Goal: Task Accomplishment & Management: Complete application form

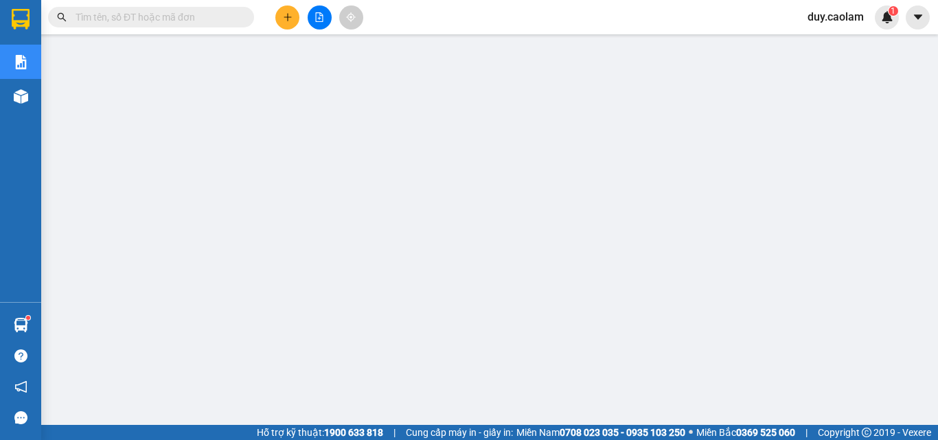
click at [183, 21] on input "text" at bounding box center [157, 17] width 162 height 15
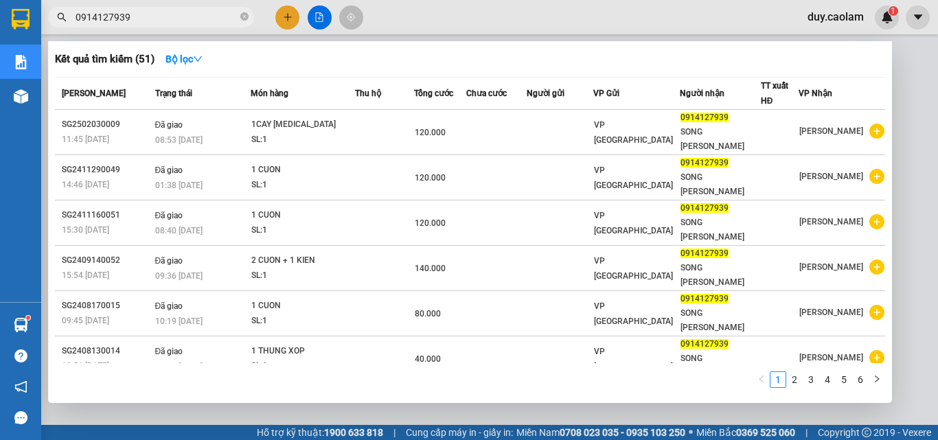
type input "0914127939"
click at [282, 18] on div at bounding box center [469, 220] width 938 height 440
click at [247, 19] on icon "close-circle" at bounding box center [244, 16] width 8 height 8
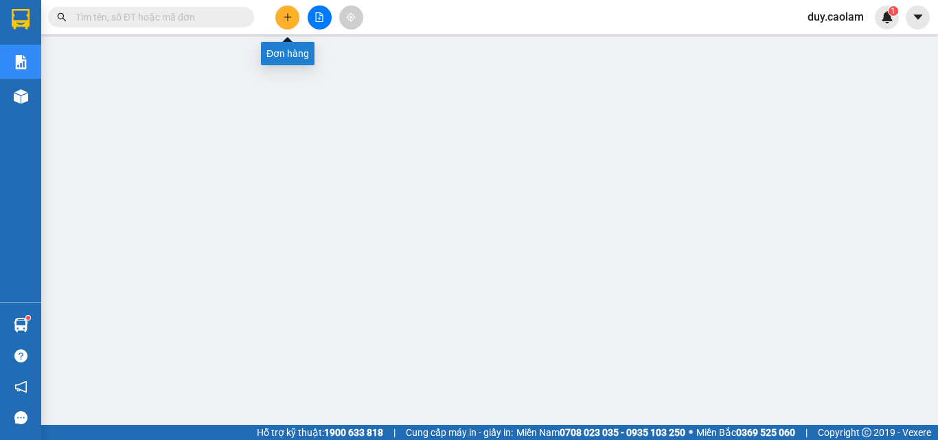
click at [290, 12] on button at bounding box center [287, 17] width 24 height 24
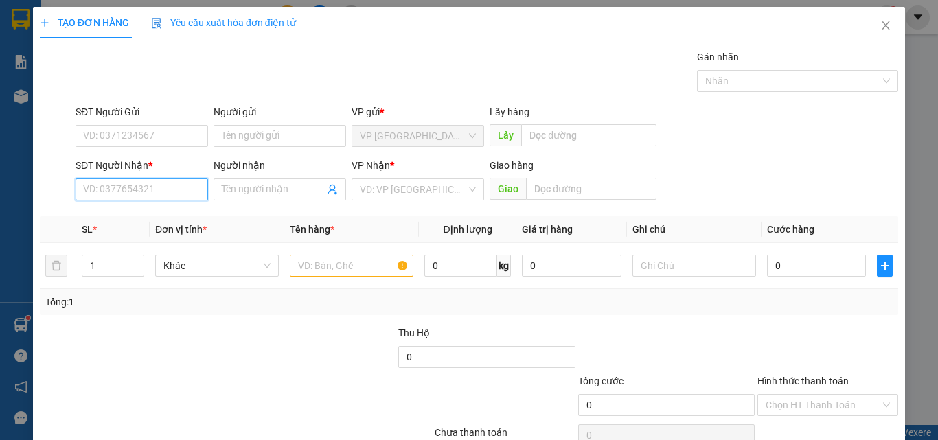
click at [159, 191] on input "SĐT Người Nhận *" at bounding box center [142, 190] width 133 height 22
click at [139, 209] on div "0384394343 - SON" at bounding box center [140, 217] width 131 height 22
type input "0384394343"
type input "SON"
type input "0384394343"
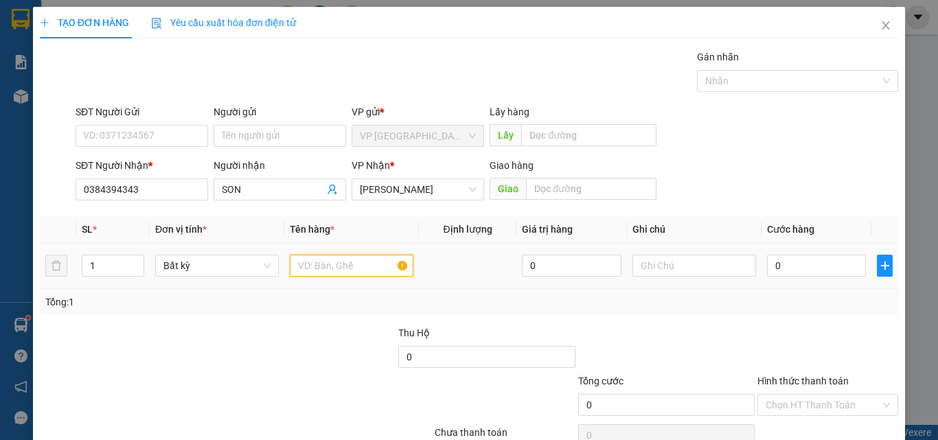
click at [335, 260] on input "text" at bounding box center [352, 266] width 124 height 22
type input "1 BOC"
click at [790, 270] on input "0" at bounding box center [816, 266] width 99 height 22
type input "3"
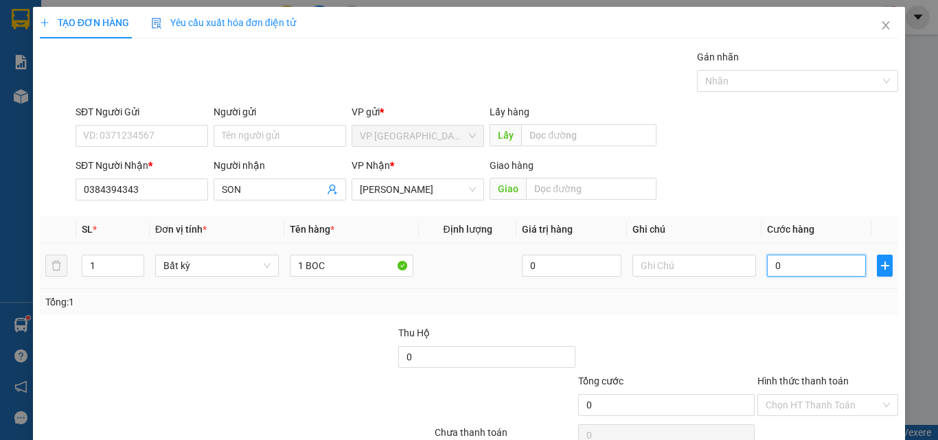
type input "3"
type input "300"
type input "3.000"
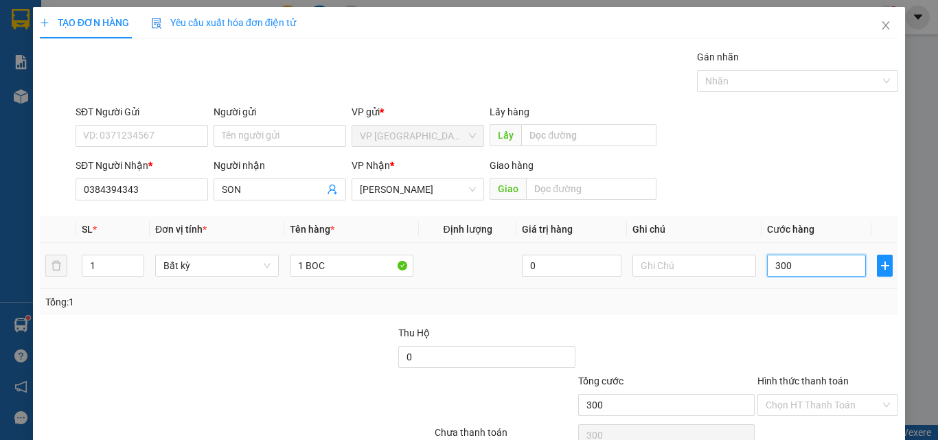
type input "3.000"
type input "30.000"
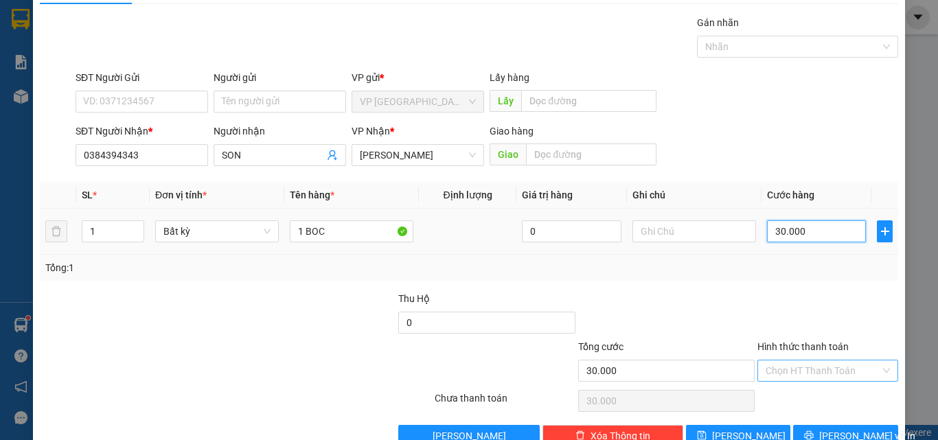
scroll to position [68, 0]
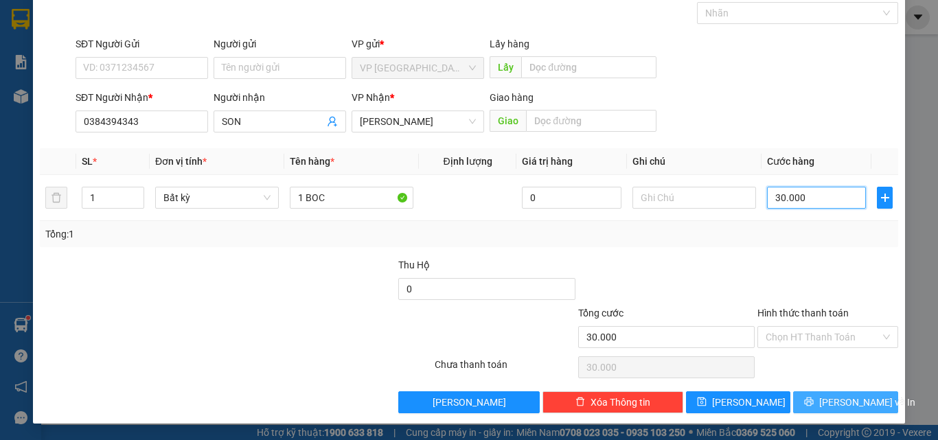
type input "30.000"
click at [801, 392] on button "[PERSON_NAME] và In" at bounding box center [845, 402] width 105 height 22
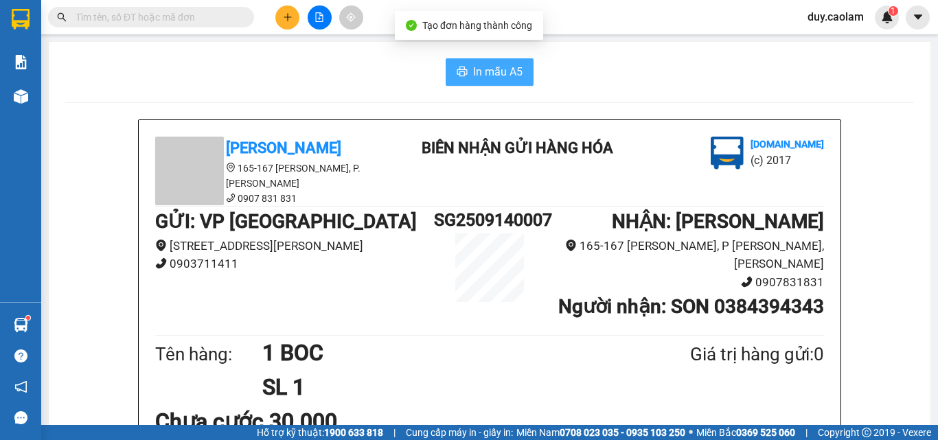
click at [498, 76] on span "In mẫu A5" at bounding box center [497, 71] width 49 height 17
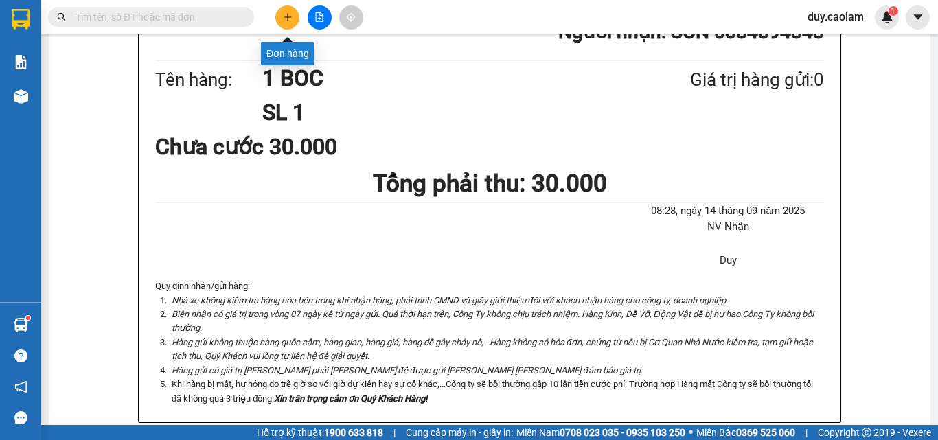
click at [285, 16] on icon "plus" at bounding box center [288, 17] width 10 height 10
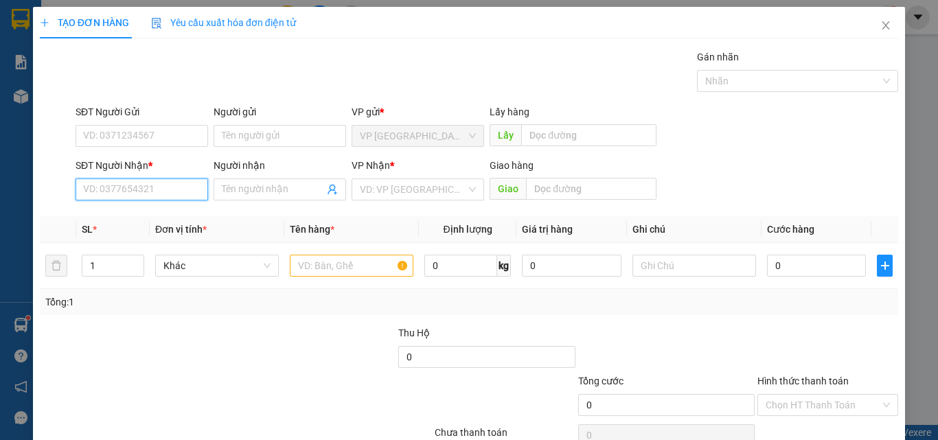
click at [169, 187] on input "SĐT Người Nhận *" at bounding box center [142, 190] width 133 height 22
click at [167, 183] on input "3200" at bounding box center [142, 190] width 133 height 22
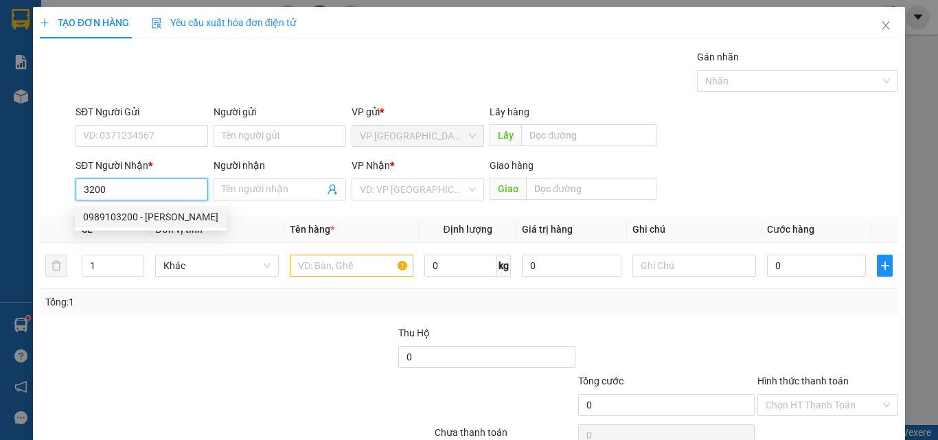
click at [161, 214] on div "0989103200 - DƯONG" at bounding box center [150, 216] width 135 height 15
type input "0989103200"
type input "DƯONG"
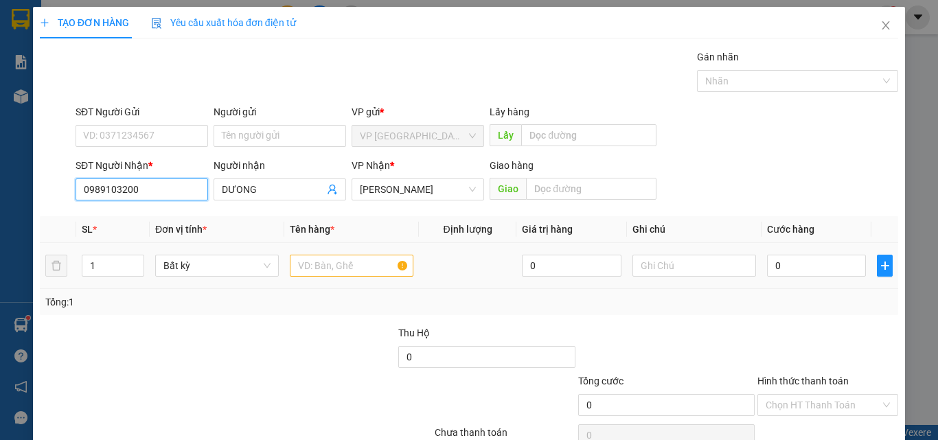
type input "0989103200"
click at [326, 273] on input "text" at bounding box center [352, 266] width 124 height 22
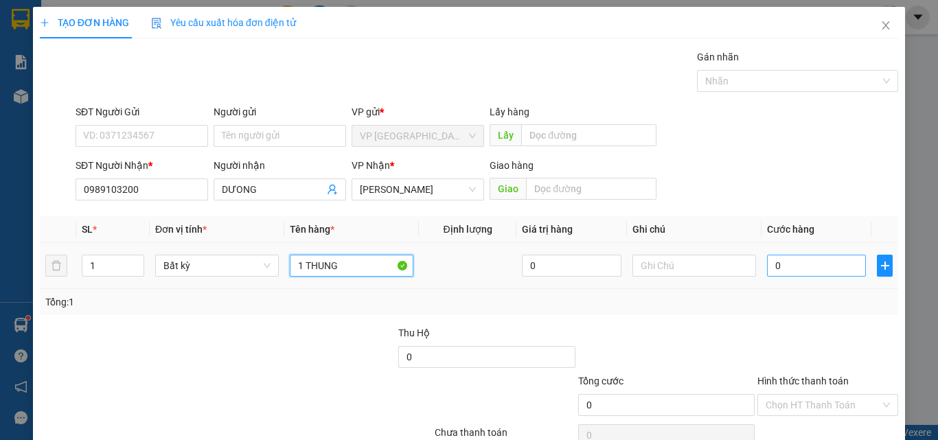
type input "1 THUNG"
click at [830, 270] on input "0" at bounding box center [816, 266] width 99 height 22
type input "3"
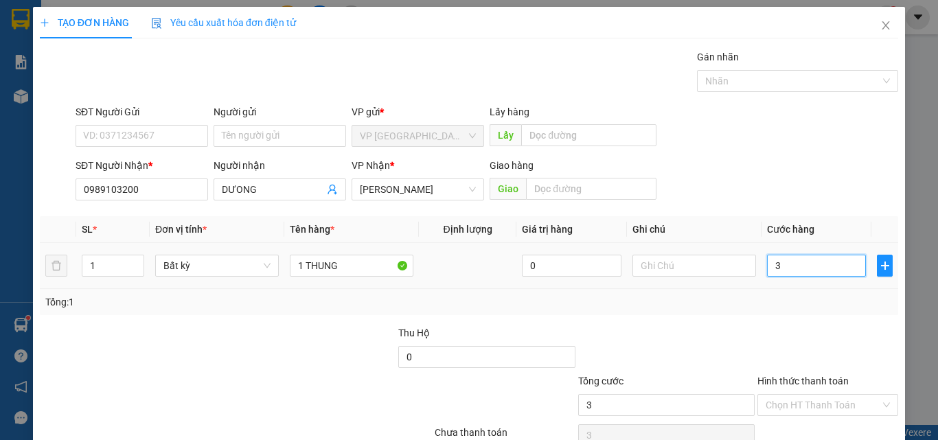
type input "30"
type input "300"
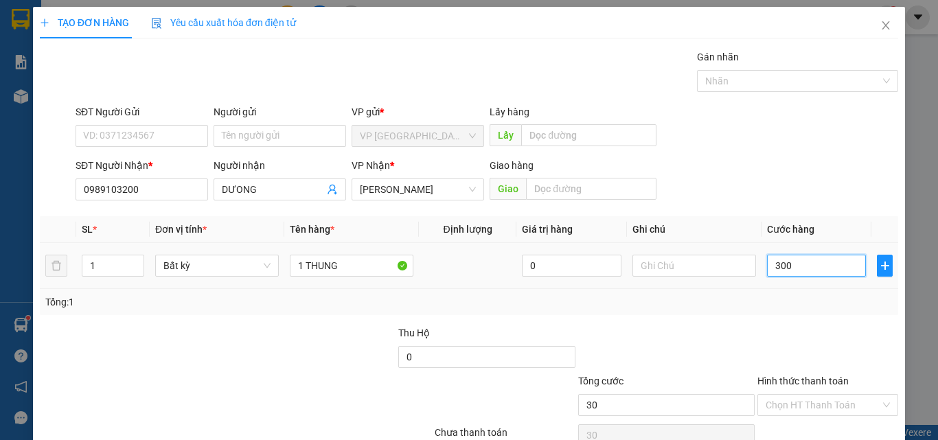
type input "300"
type input "3.000"
type input "300"
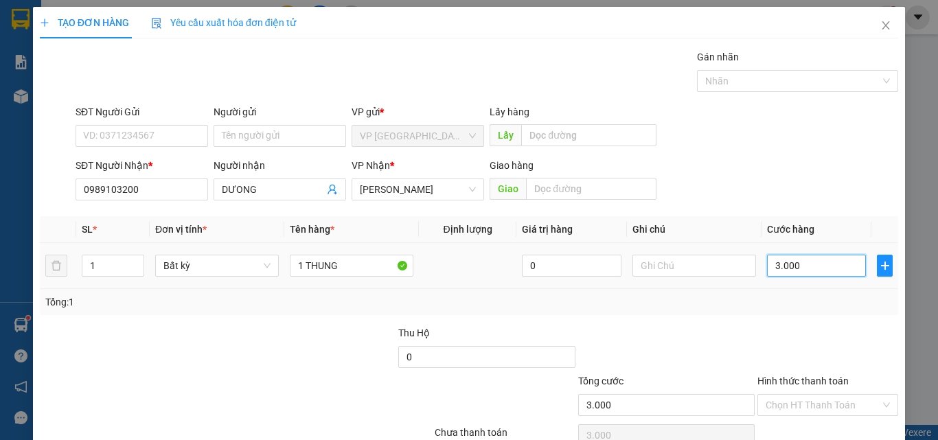
type input "300"
type input "0"
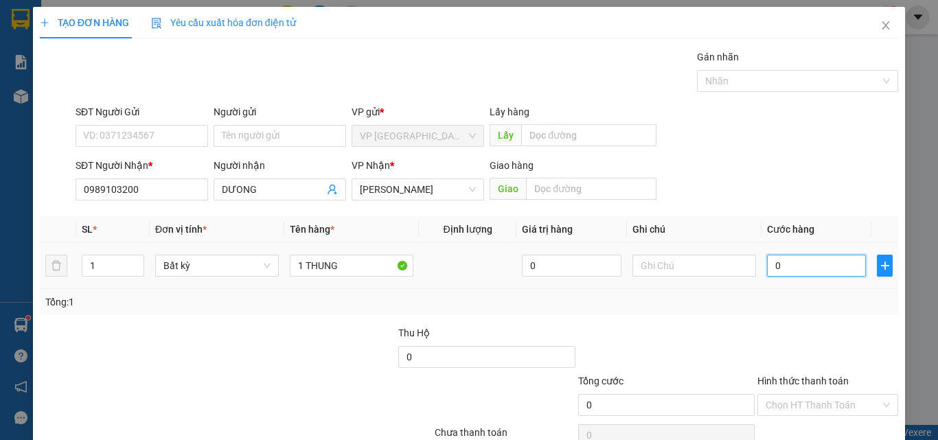
type input "04"
type input "4"
type input "040"
type input "40"
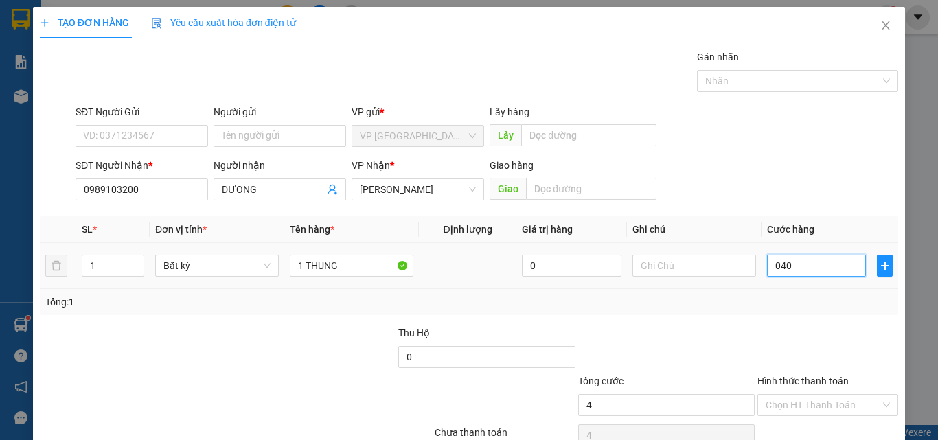
type input "40"
type input "0.400"
type input "400"
type input "04.000"
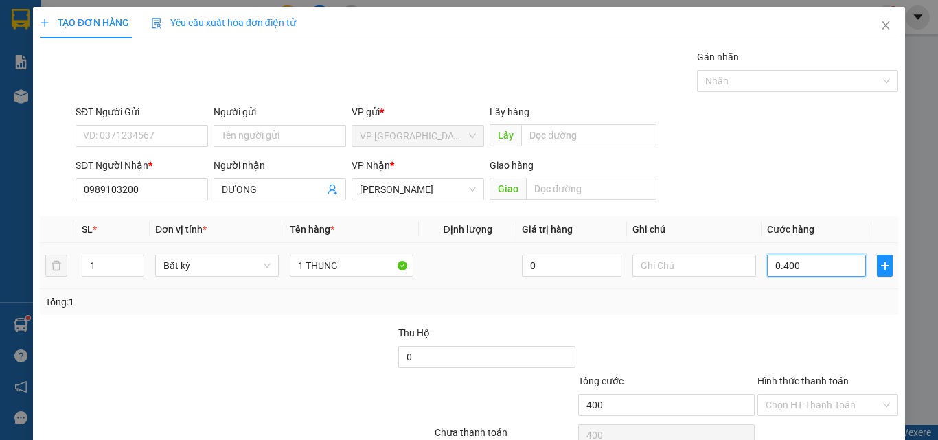
type input "4.000"
type input "040.000"
type input "40.000"
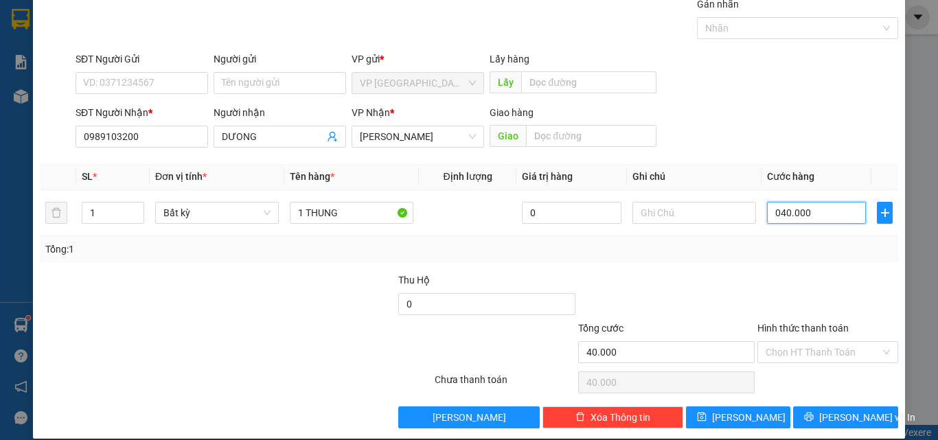
scroll to position [68, 0]
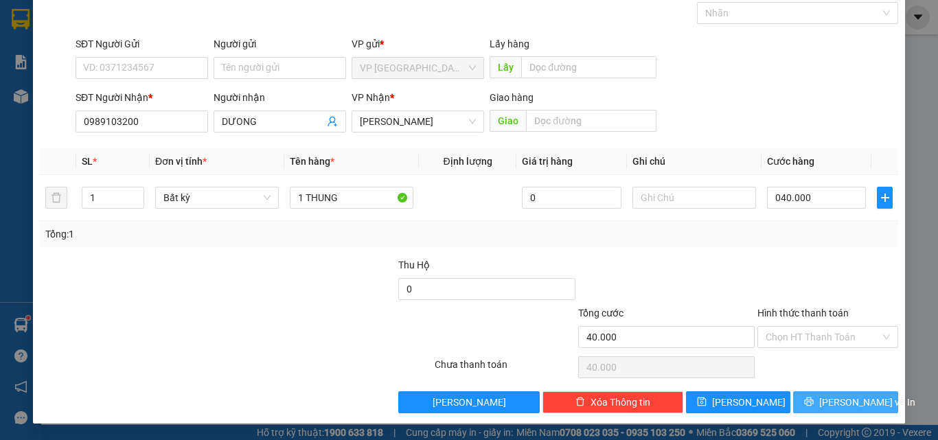
drag, startPoint x: 821, startPoint y: 401, endPoint x: 813, endPoint y: 395, distance: 9.8
click at [821, 402] on button "[PERSON_NAME] và In" at bounding box center [845, 402] width 105 height 22
type input "40.000"
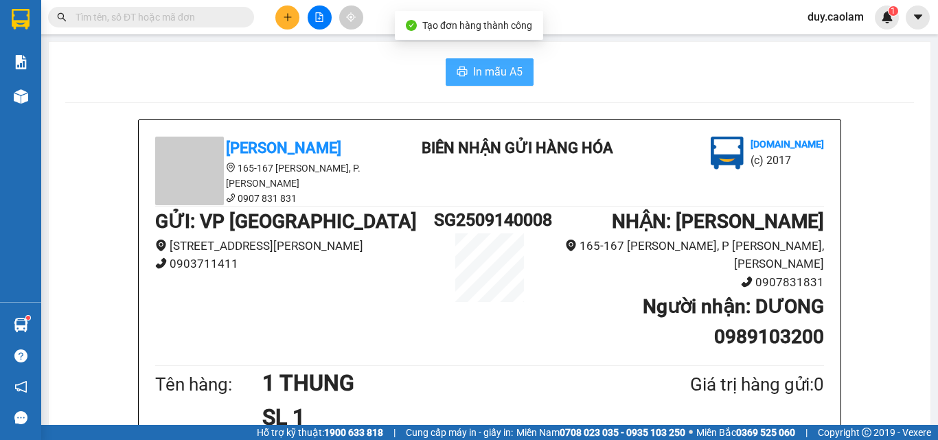
click at [503, 69] on span "In mẫu A5" at bounding box center [497, 71] width 49 height 17
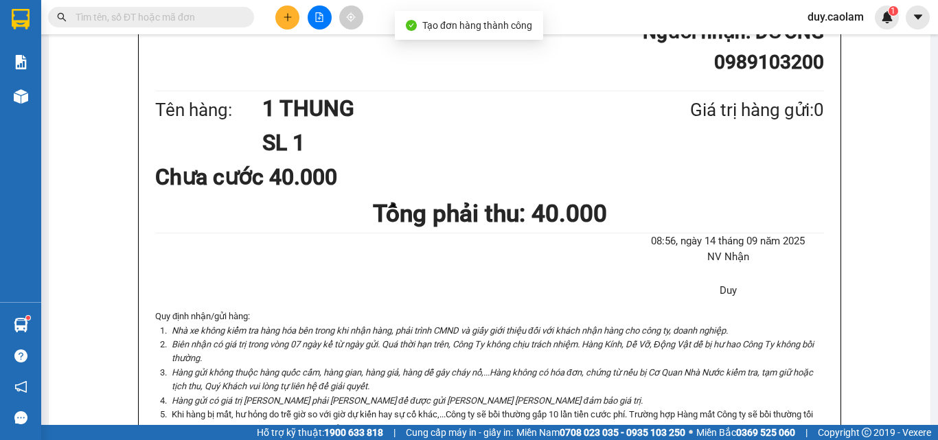
scroll to position [206, 0]
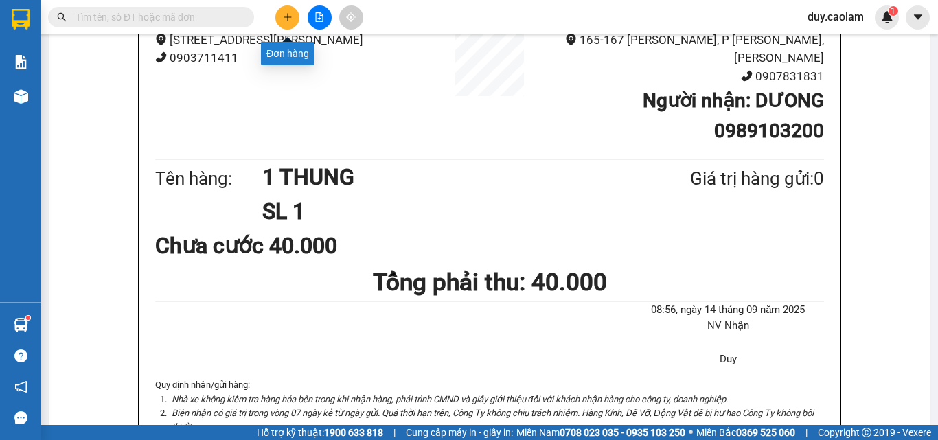
click at [286, 11] on button at bounding box center [287, 17] width 24 height 24
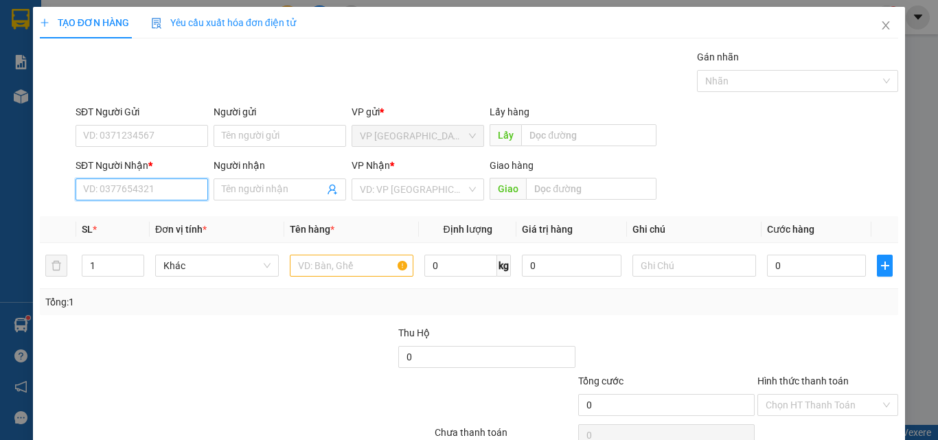
click at [172, 196] on input "SĐT Người Nhận *" at bounding box center [142, 190] width 133 height 22
click at [145, 187] on input "330" at bounding box center [142, 190] width 133 height 22
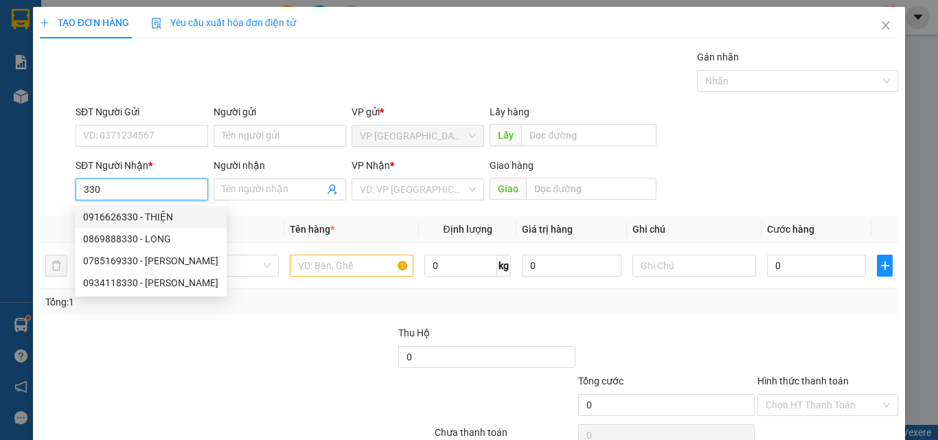
click at [148, 220] on div "0916626330 - THIỆN" at bounding box center [150, 216] width 135 height 15
type input "0916626330"
type input "THIỆN"
type input "KM 10"
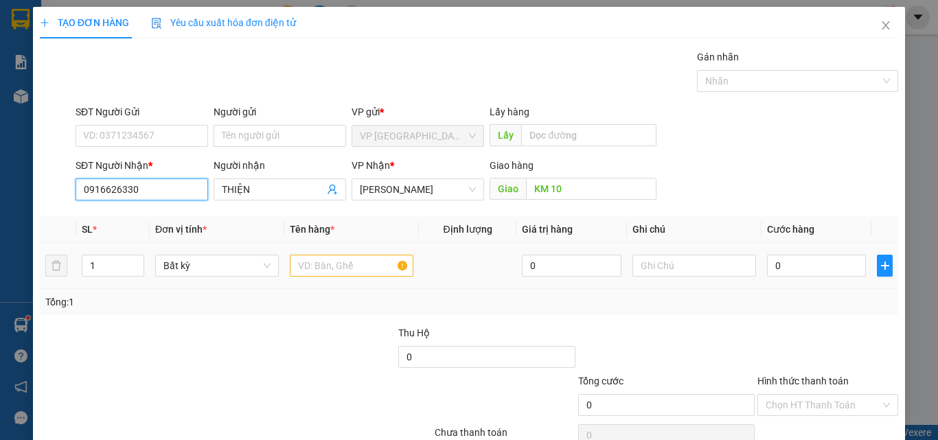
type input "0916626330"
click at [347, 271] on input "text" at bounding box center [352, 266] width 124 height 22
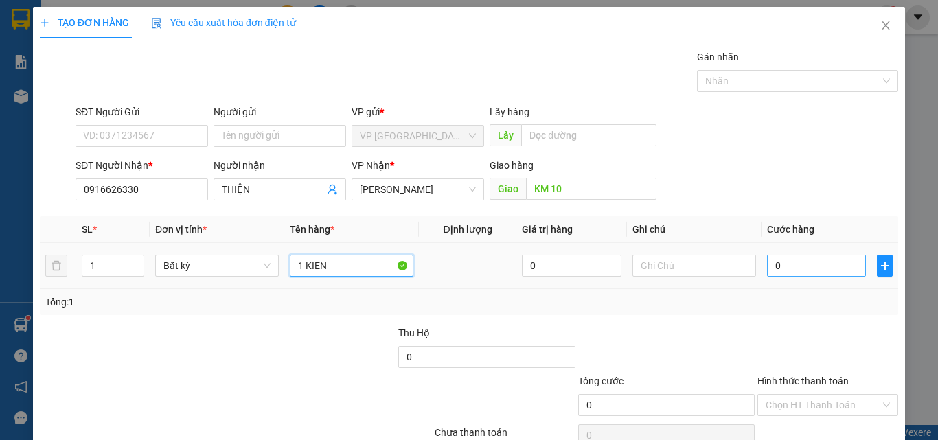
type input "1 KIEN"
click at [792, 264] on input "0" at bounding box center [816, 266] width 99 height 22
type input "4"
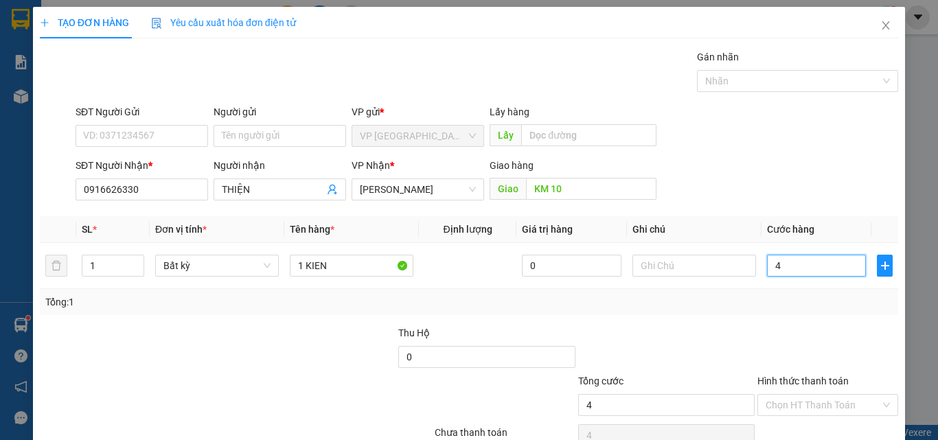
type input "40"
type input "400"
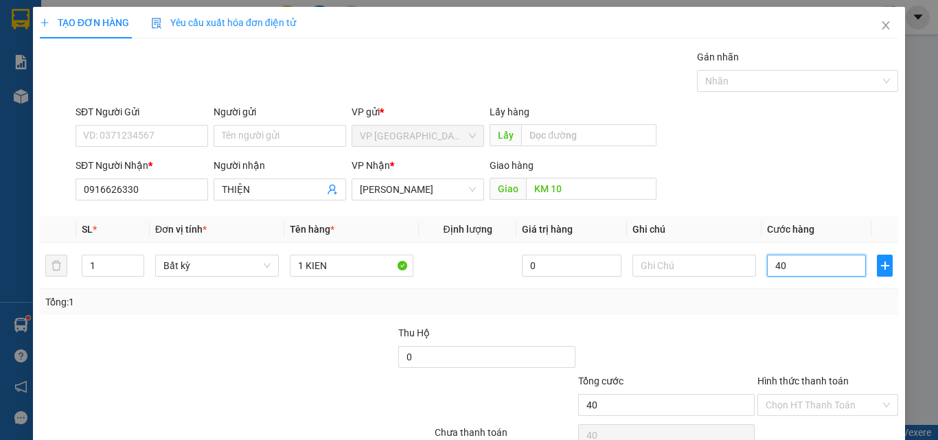
type input "400"
type input "4.000"
type input "40.000"
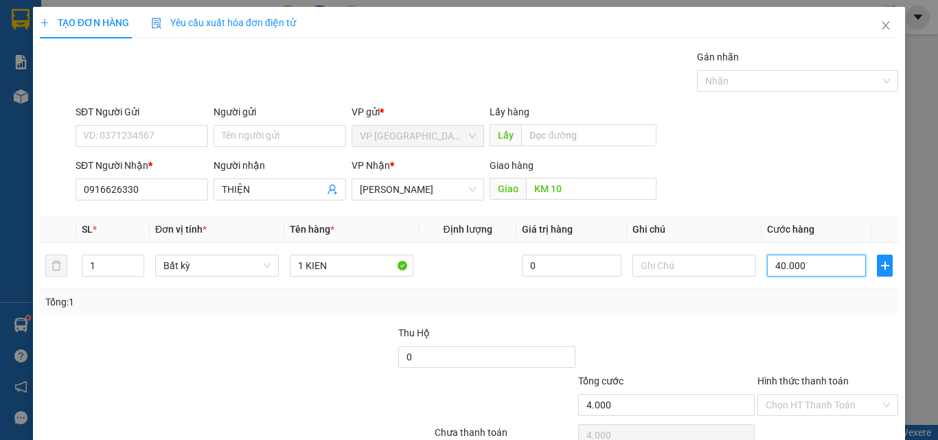
type input "40.000"
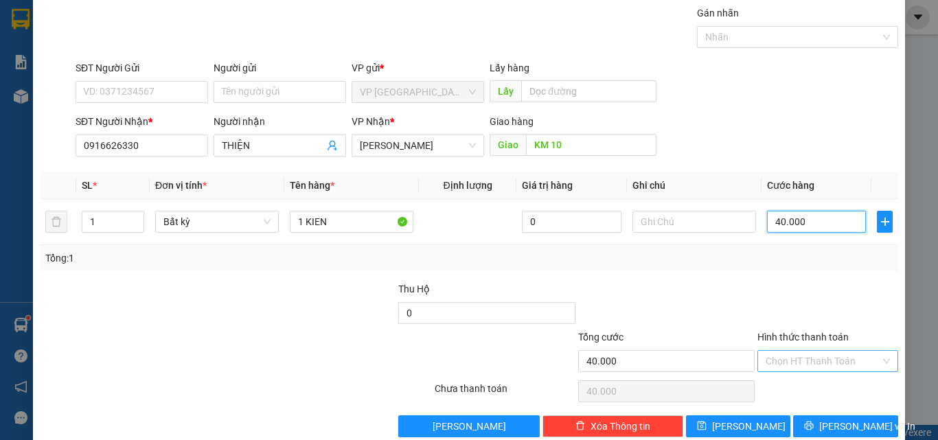
scroll to position [68, 0]
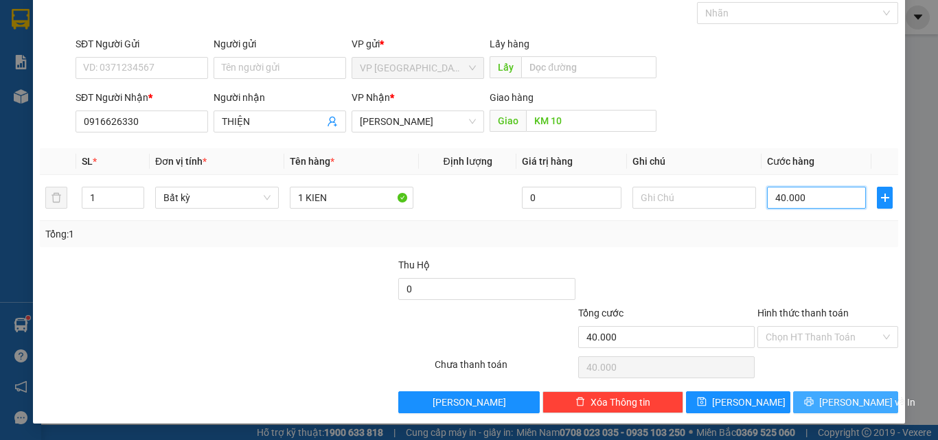
type input "40.000"
click at [825, 395] on button "[PERSON_NAME] và In" at bounding box center [845, 402] width 105 height 22
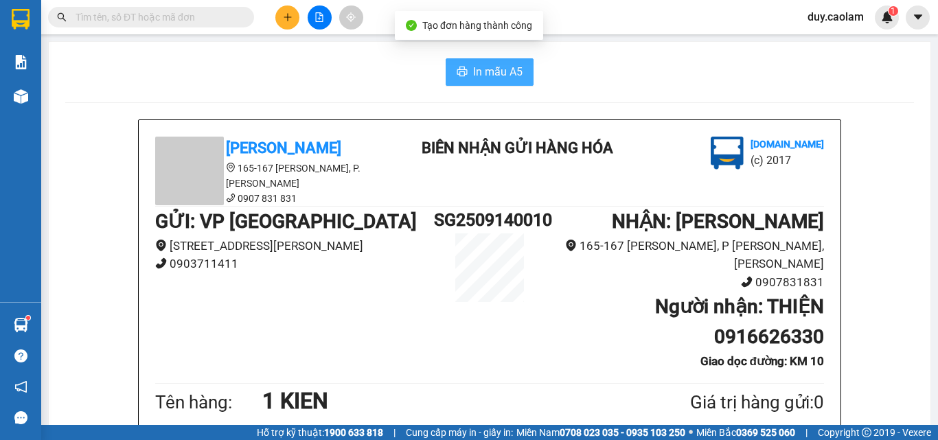
click at [499, 74] on span "In mẫu A5" at bounding box center [497, 71] width 49 height 17
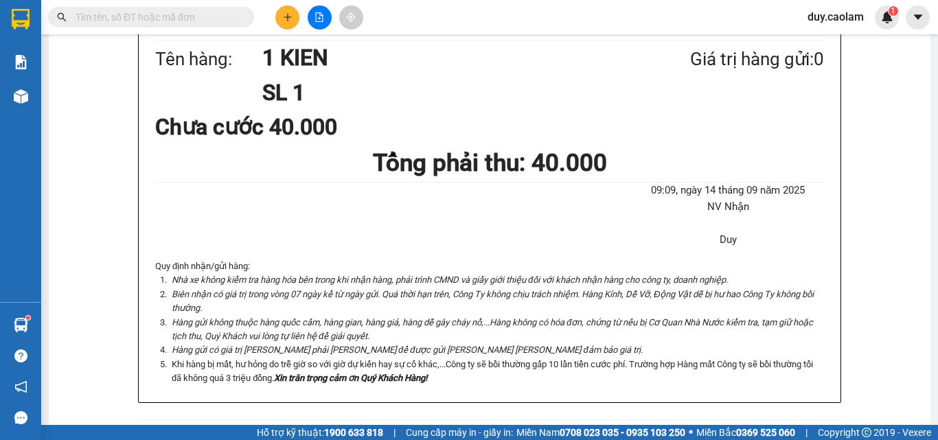
scroll to position [412, 0]
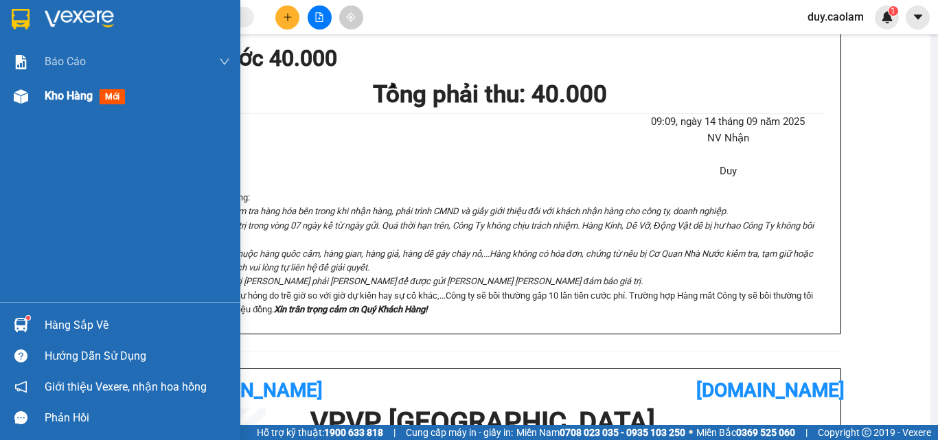
drag, startPoint x: 24, startPoint y: 107, endPoint x: 163, endPoint y: 84, distance: 141.4
click at [25, 106] on div at bounding box center [21, 96] width 24 height 24
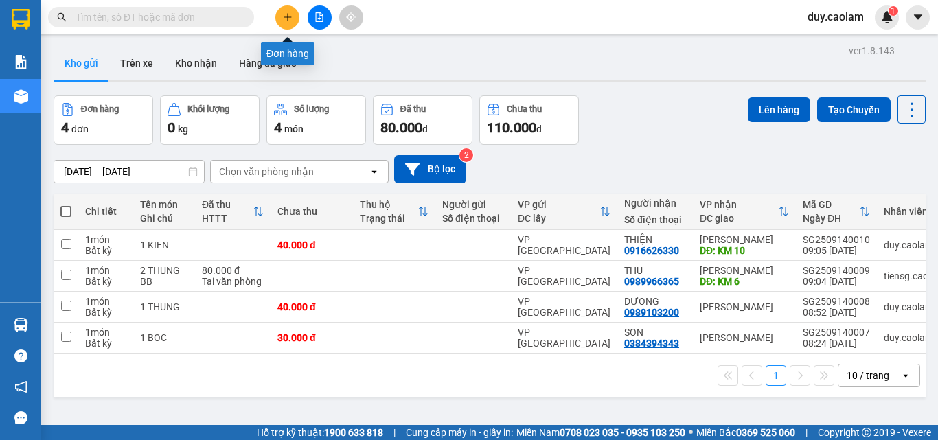
click at [286, 13] on icon "plus" at bounding box center [288, 17] width 10 height 10
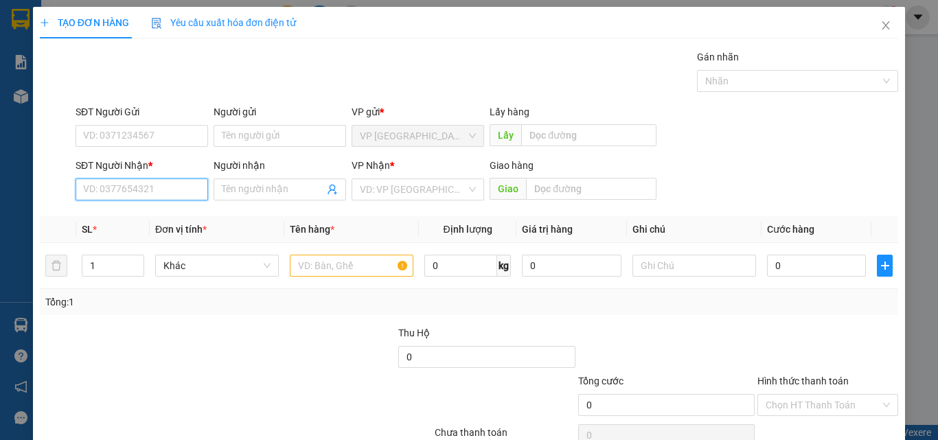
click at [141, 184] on input "SĐT Người Nhận *" at bounding box center [142, 190] width 133 height 22
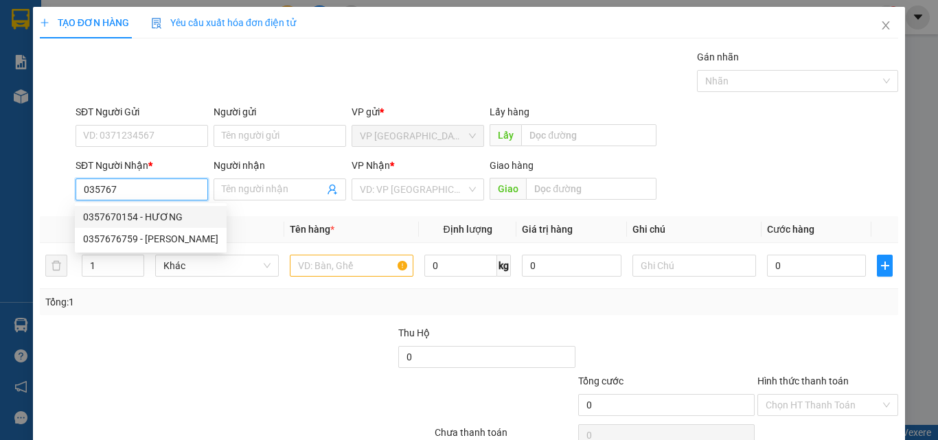
click at [144, 211] on div "0357670154 - HƯƠNG" at bounding box center [150, 216] width 135 height 15
type input "0357670154"
type input "HƯƠNG"
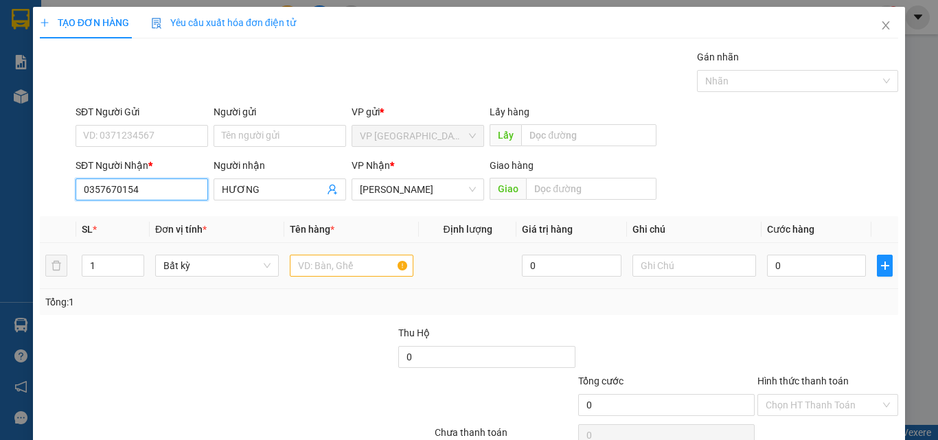
type input "0357670154"
click at [334, 273] on input "text" at bounding box center [352, 266] width 124 height 22
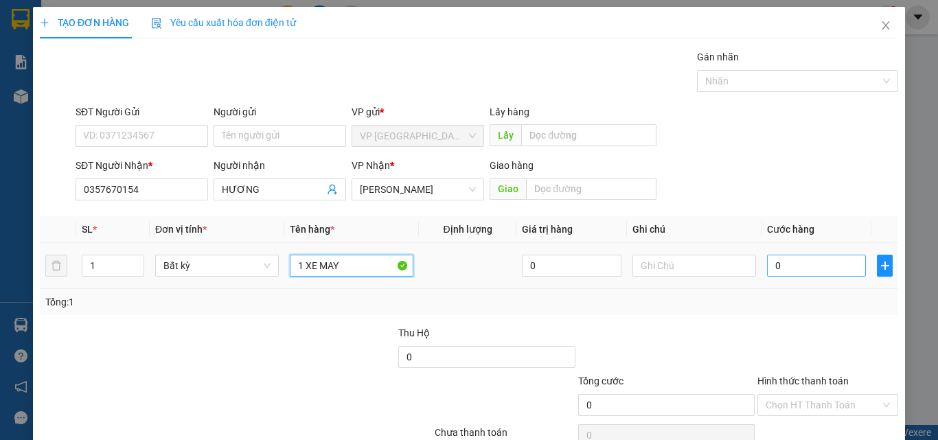
type input "1 XE MAY"
click at [771, 260] on input "0" at bounding box center [816, 266] width 99 height 22
type input "3"
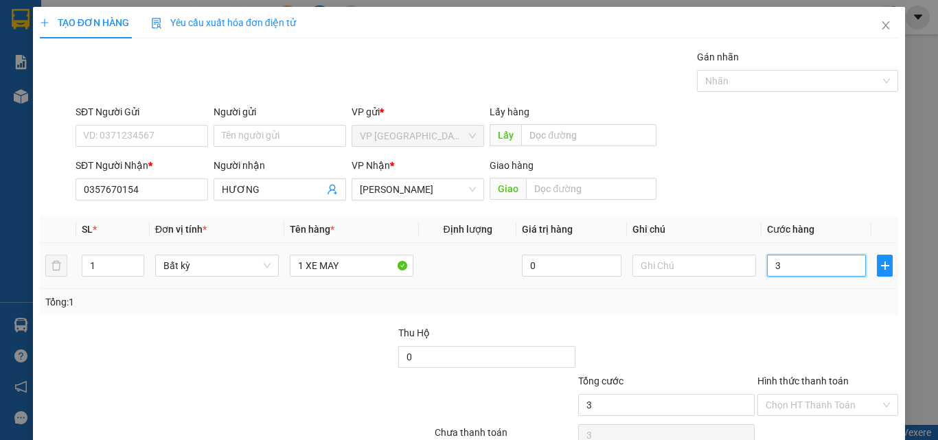
type input "37"
type input "370"
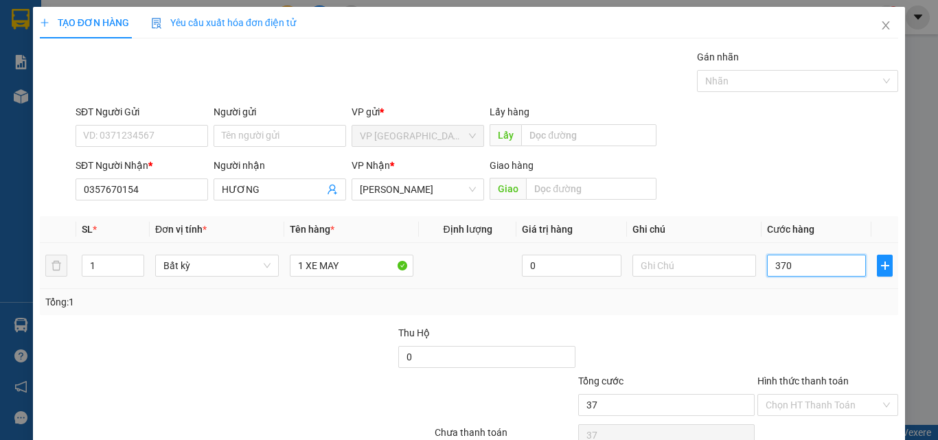
type input "370"
type input "3.700"
type input "37.000"
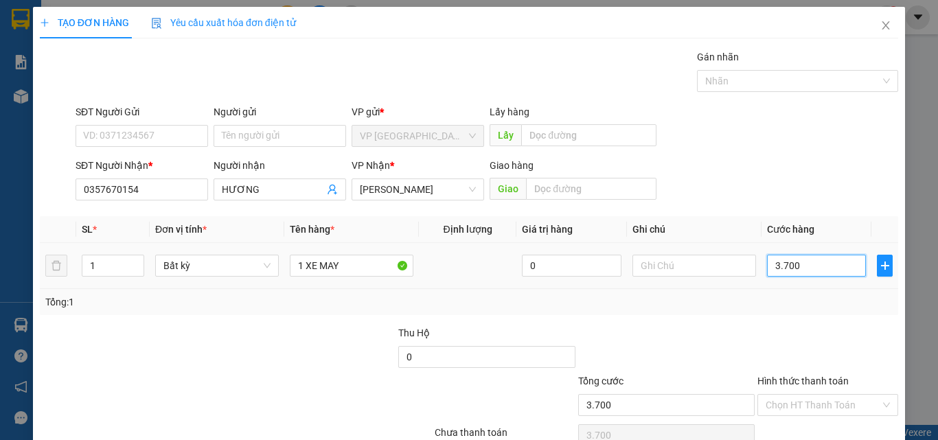
type input "37.000"
type input "370.000"
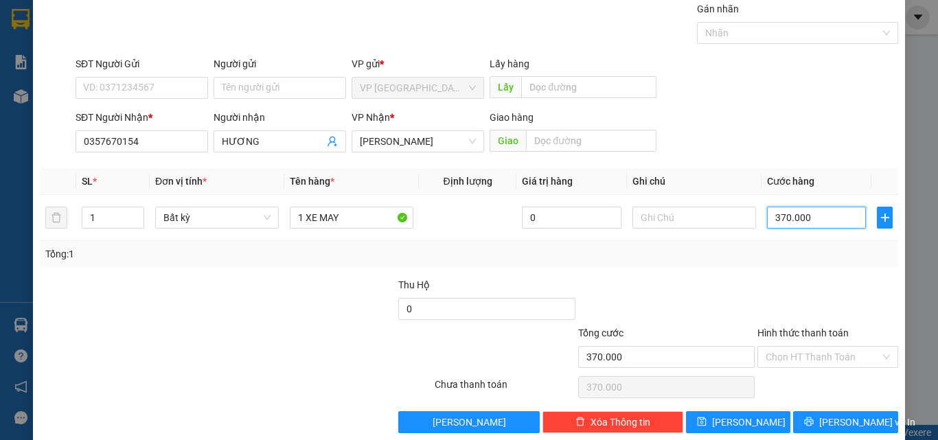
scroll to position [68, 0]
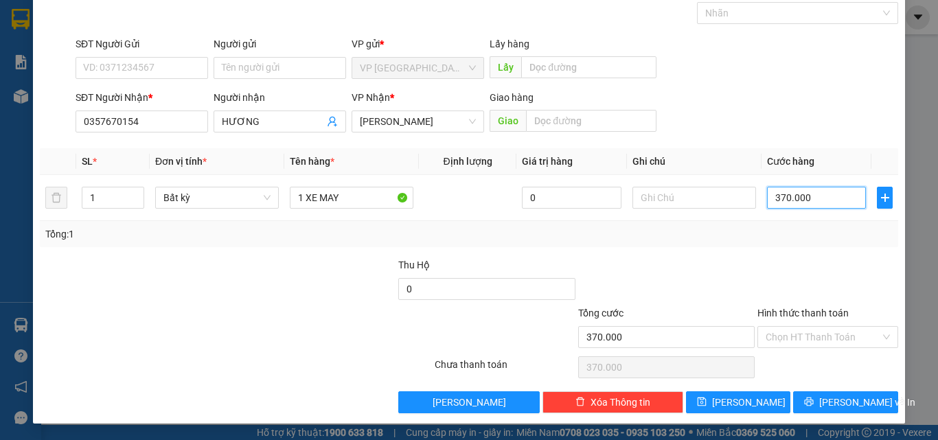
type input "370.000"
click at [813, 314] on label "Hình thức thanh toán" at bounding box center [802, 313] width 91 height 11
click at [813, 327] on input "Hình thức thanh toán" at bounding box center [823, 337] width 115 height 21
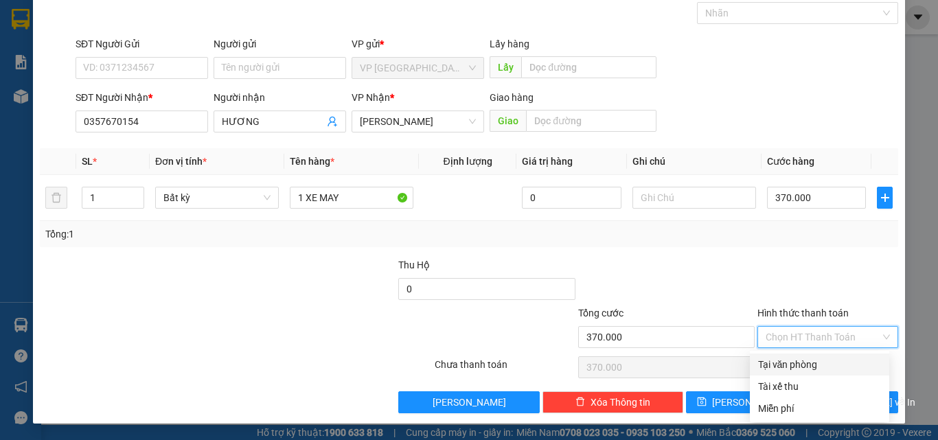
click at [793, 361] on div "Tại văn phòng" at bounding box center [819, 364] width 123 height 15
type input "0"
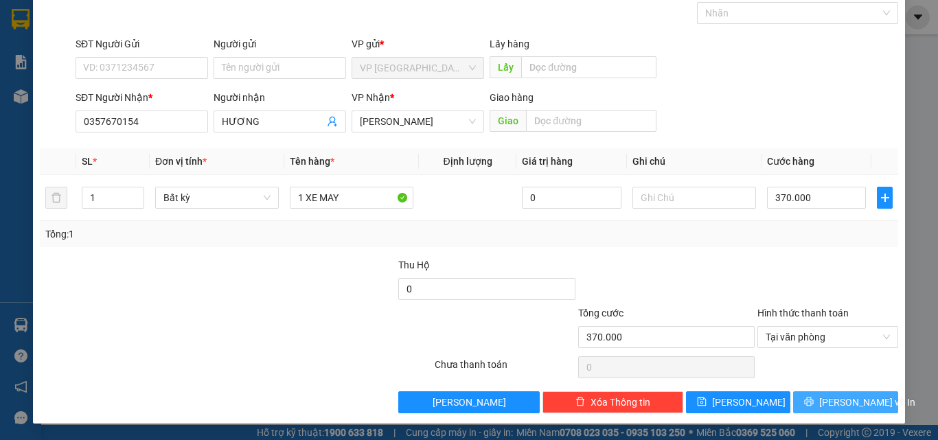
click at [814, 404] on icon "printer" at bounding box center [809, 402] width 10 height 10
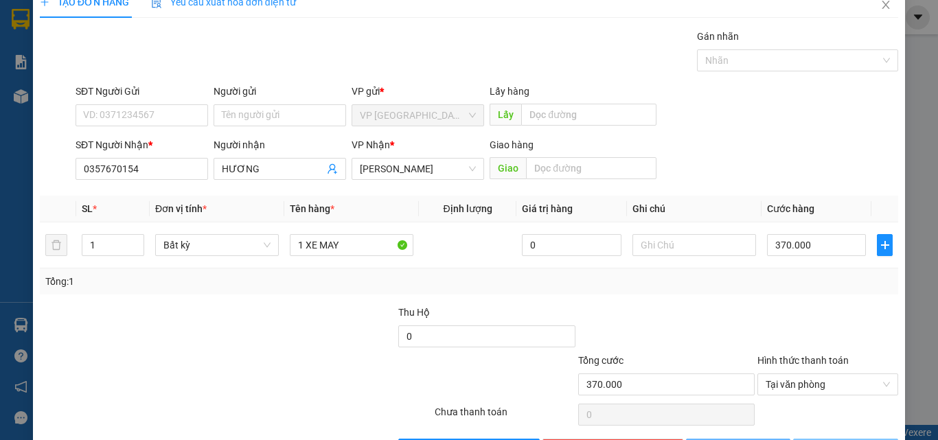
scroll to position [0, 0]
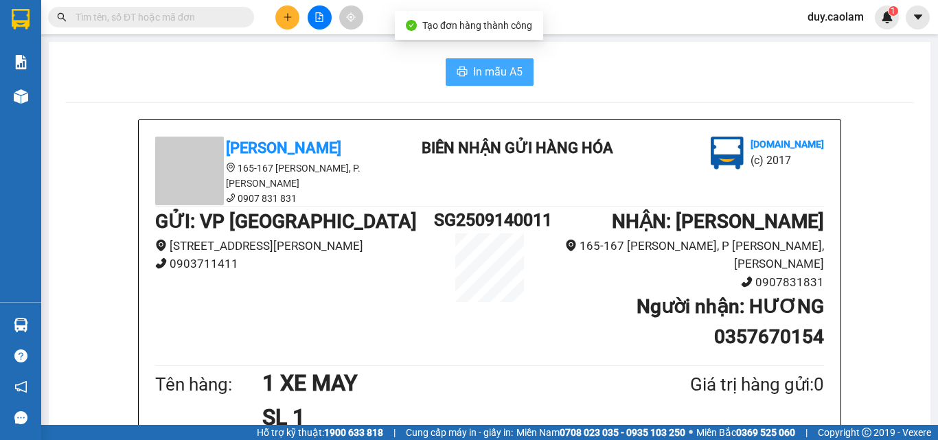
drag, startPoint x: 508, startPoint y: 78, endPoint x: 501, endPoint y: 87, distance: 11.3
click at [508, 78] on span "In mẫu A5" at bounding box center [497, 71] width 49 height 17
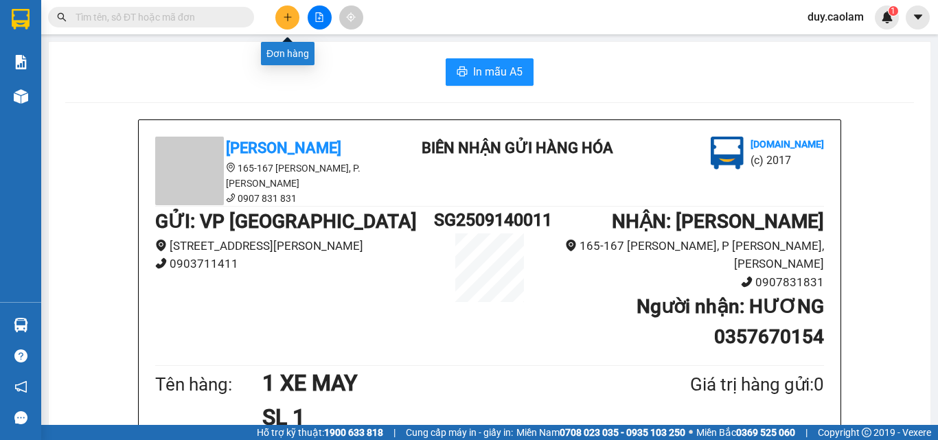
click at [290, 23] on button at bounding box center [287, 17] width 24 height 24
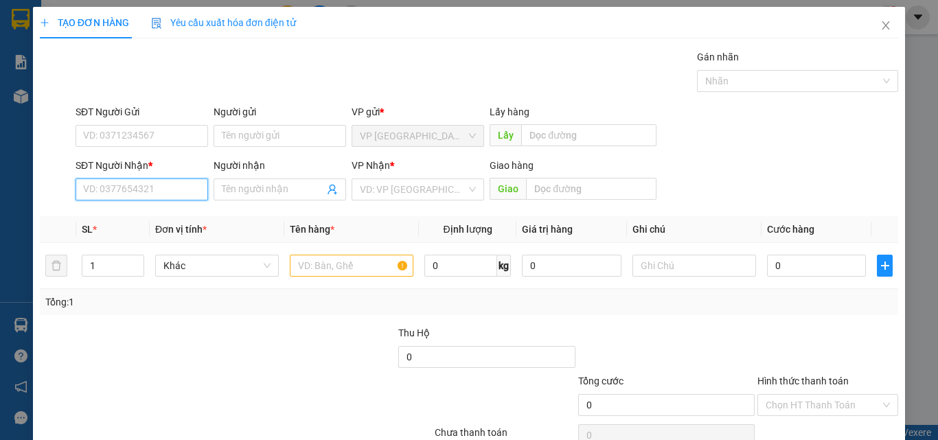
click at [172, 191] on input "SĐT Người Nhận *" at bounding box center [142, 190] width 133 height 22
click at [151, 192] on input "941" at bounding box center [142, 190] width 133 height 22
click at [154, 217] on div "0845040941 - YẾN" at bounding box center [140, 216] width 115 height 15
type input "0845040941"
type input "YẾN"
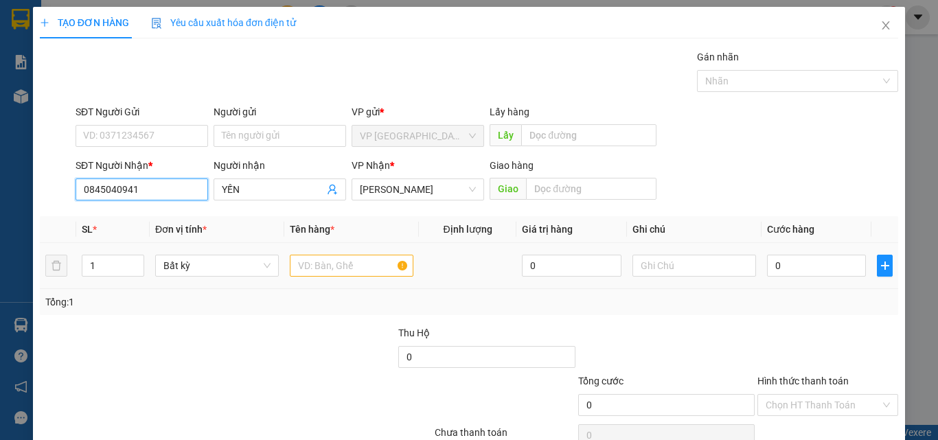
type input "0845040941"
click at [315, 264] on input "text" at bounding box center [352, 266] width 124 height 22
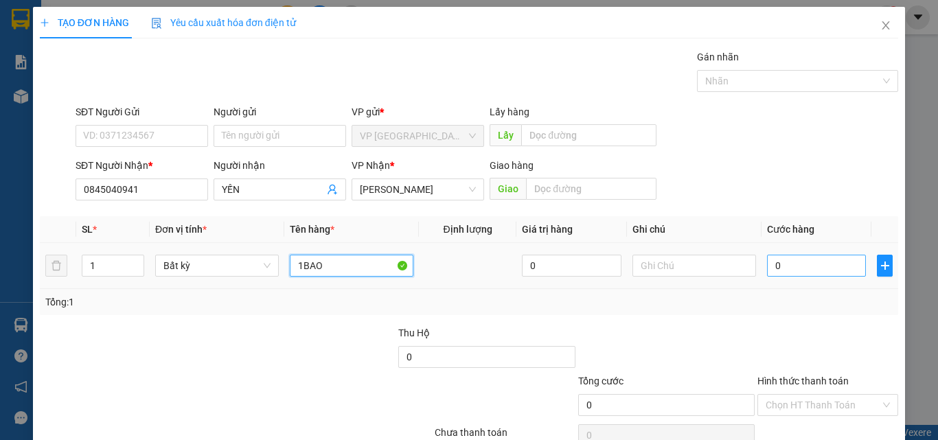
type input "1BAO"
click at [787, 258] on input "0" at bounding box center [816, 266] width 99 height 22
type input "8"
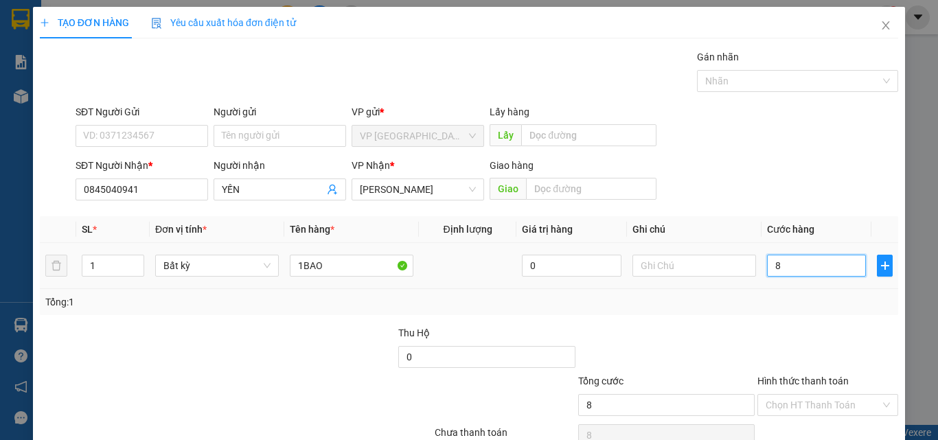
type input "80"
type input "800"
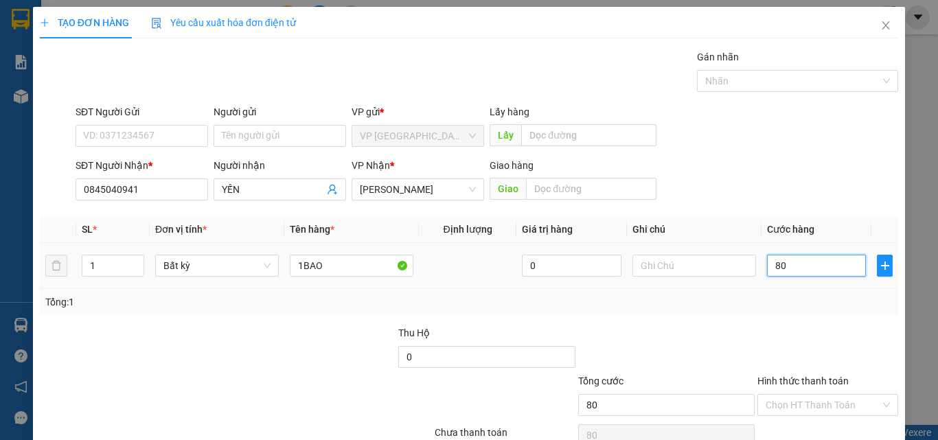
type input "800"
type input "8.000"
type input "80.000"
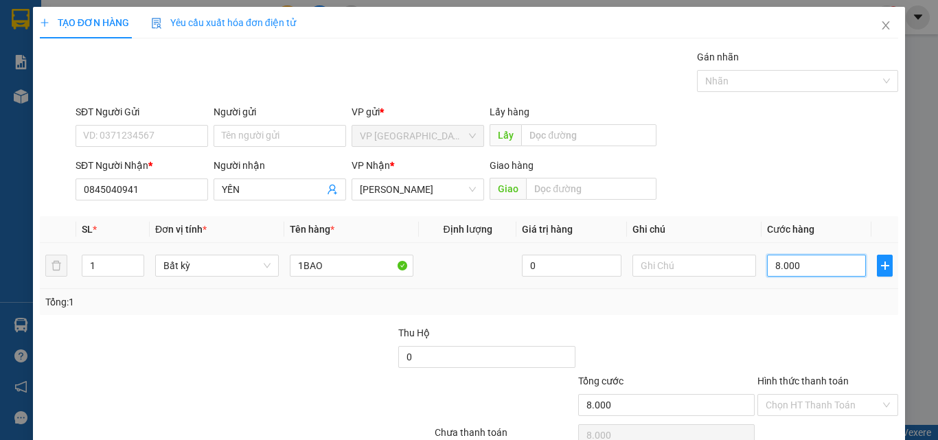
type input "80.000"
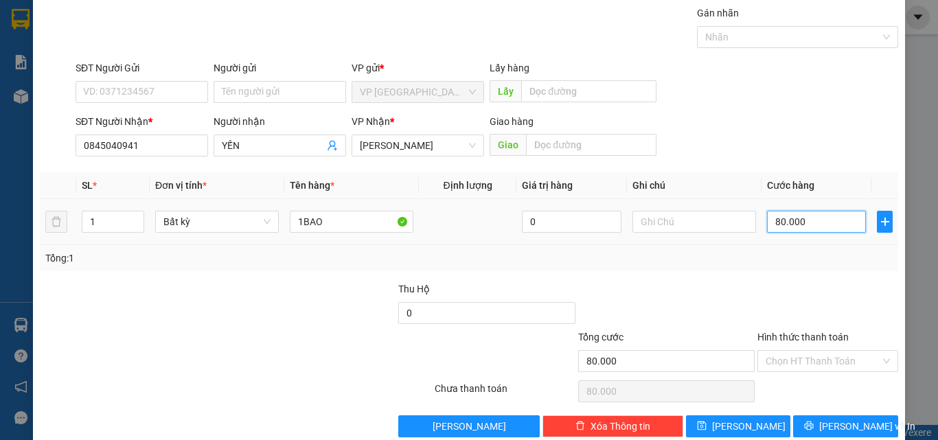
scroll to position [68, 0]
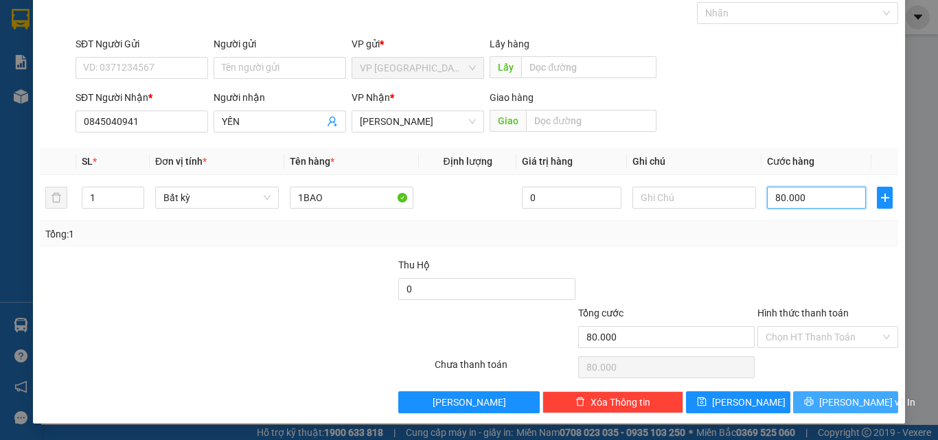
type input "80.000"
click at [810, 407] on span "printer" at bounding box center [809, 402] width 10 height 11
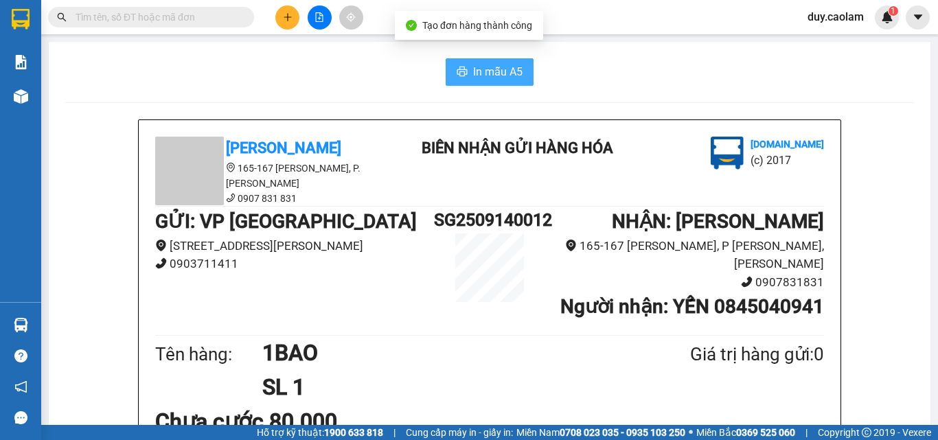
click at [509, 84] on button "In mẫu A5" at bounding box center [490, 71] width 88 height 27
click at [191, 17] on input "text" at bounding box center [157, 17] width 162 height 15
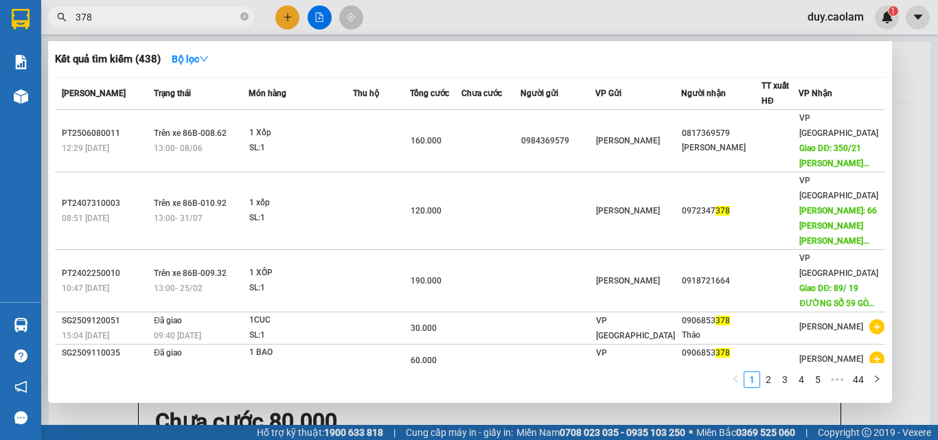
click at [75, 16] on span "378" at bounding box center [151, 17] width 206 height 21
click at [76, 14] on input "378" at bounding box center [157, 17] width 162 height 15
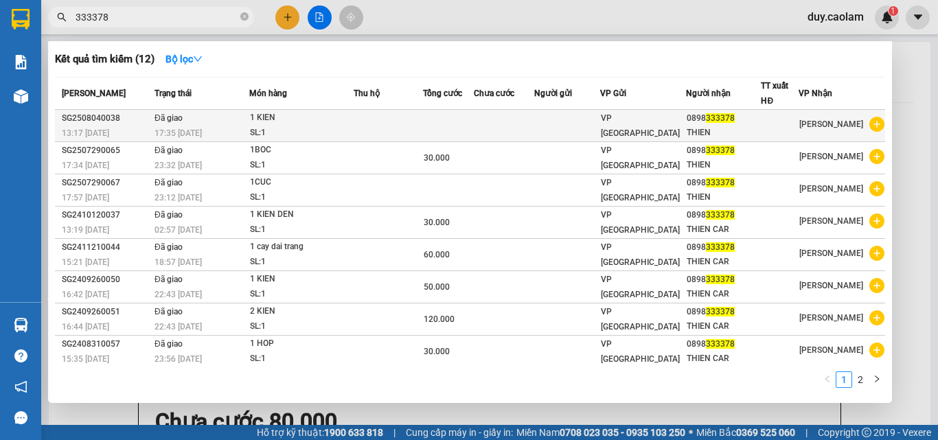
type input "333378"
click at [589, 122] on td at bounding box center [567, 126] width 66 height 32
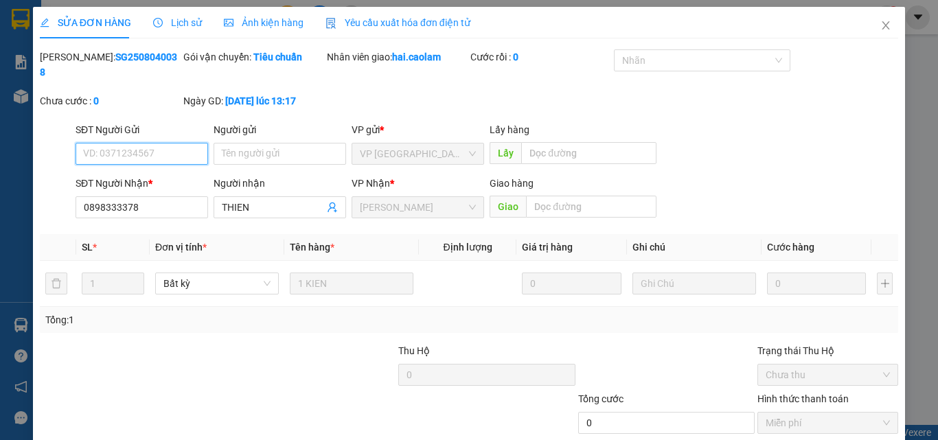
type input "0898333378"
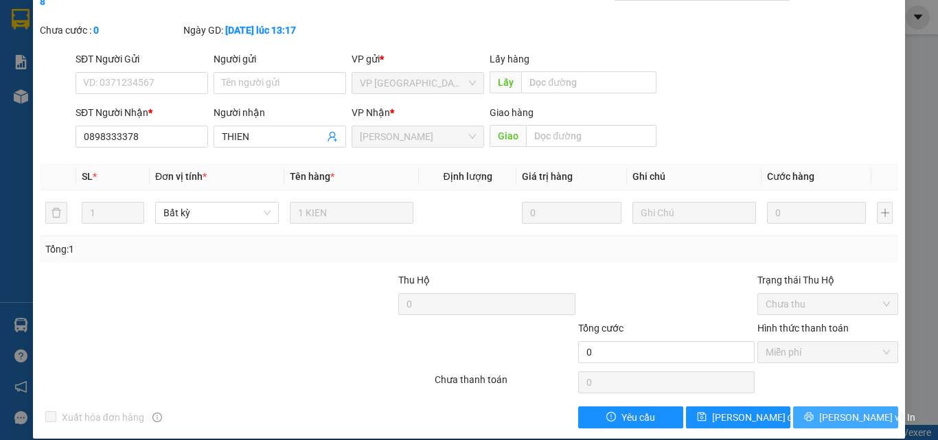
click at [837, 410] on span "[PERSON_NAME] và In" at bounding box center [867, 417] width 96 height 15
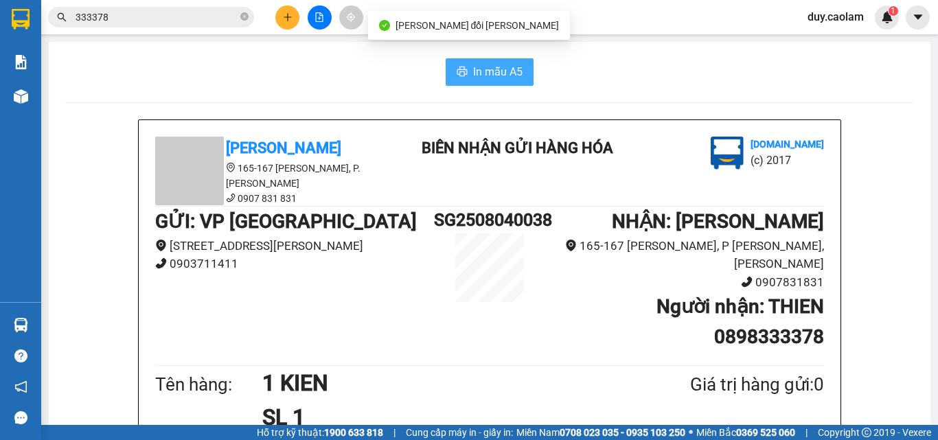
click at [501, 73] on span "In mẫu A5" at bounding box center [497, 71] width 49 height 17
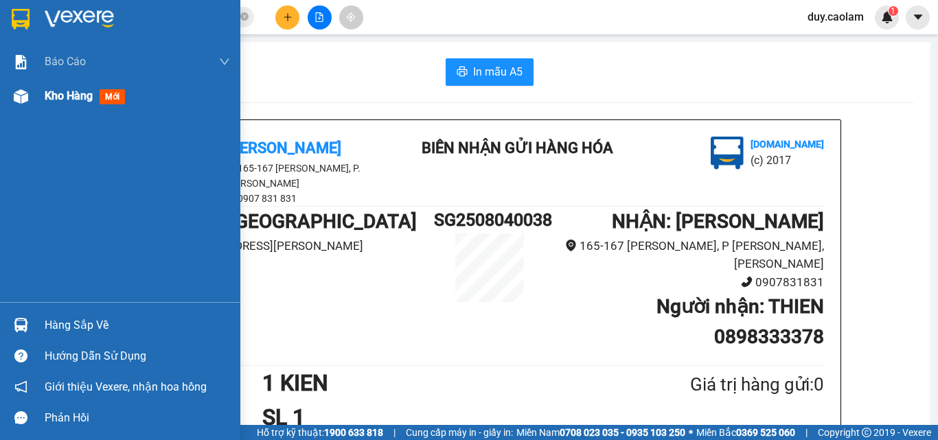
click at [52, 100] on span "Kho hàng" at bounding box center [69, 95] width 48 height 13
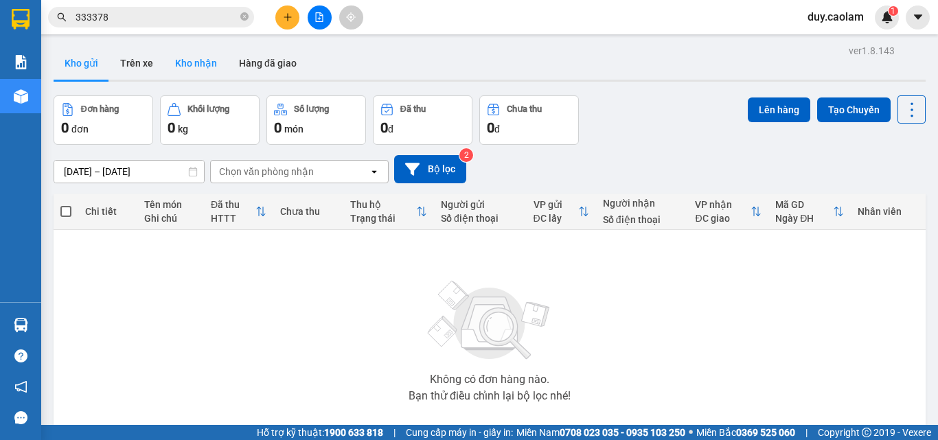
drag, startPoint x: 198, startPoint y: 63, endPoint x: 218, endPoint y: 72, distance: 21.8
click at [198, 64] on button "Kho nhận" at bounding box center [196, 63] width 64 height 33
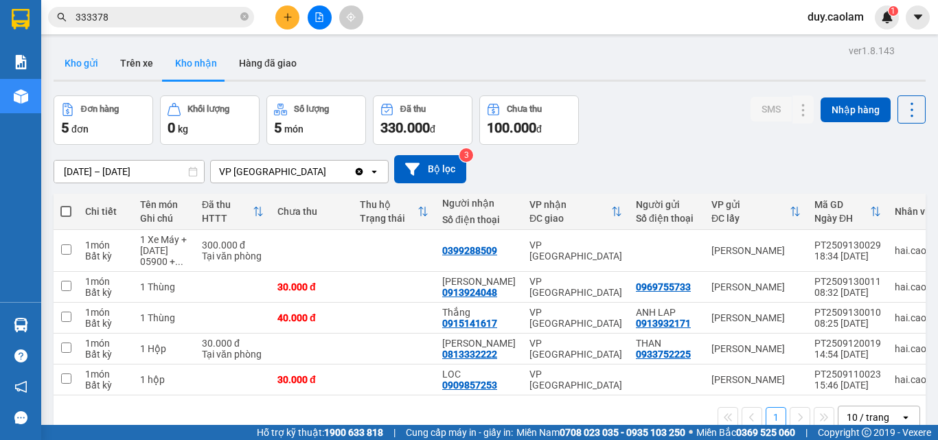
drag, startPoint x: 70, startPoint y: 58, endPoint x: 99, endPoint y: 54, distance: 29.0
click at [70, 58] on button "Kho gửi" at bounding box center [82, 63] width 56 height 33
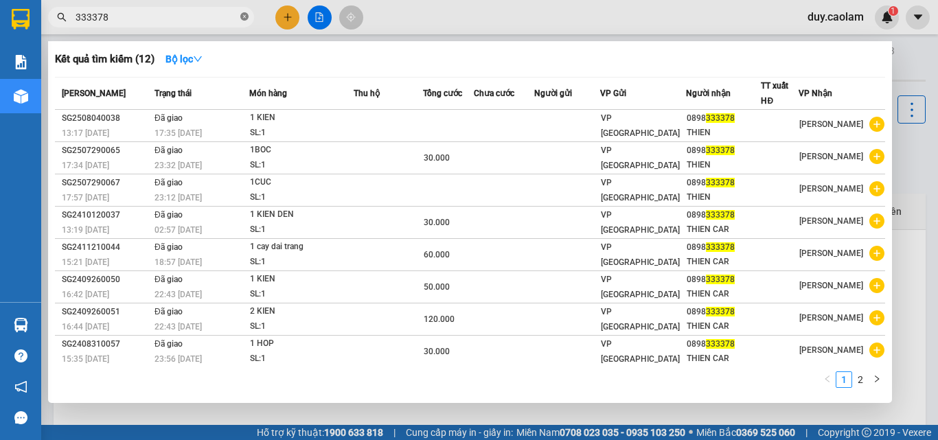
click at [246, 19] on icon "close-circle" at bounding box center [244, 16] width 8 height 8
